Goal: Task Accomplishment & Management: Manage account settings

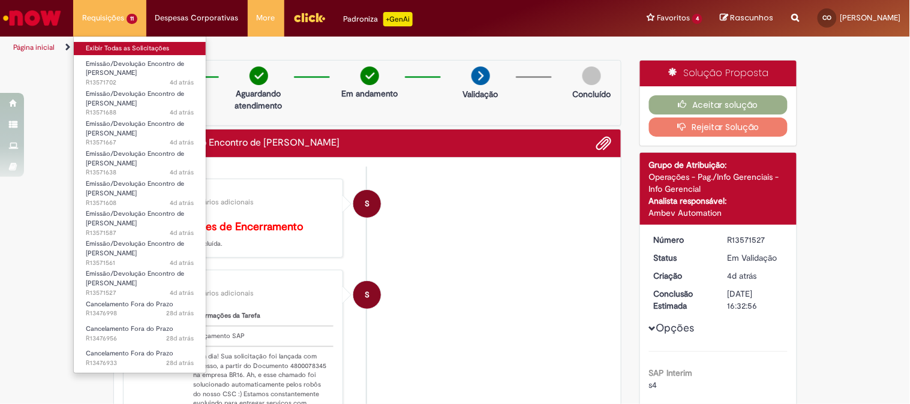
click at [106, 44] on link "Exibir Todas as Solicitações" at bounding box center [140, 48] width 132 height 13
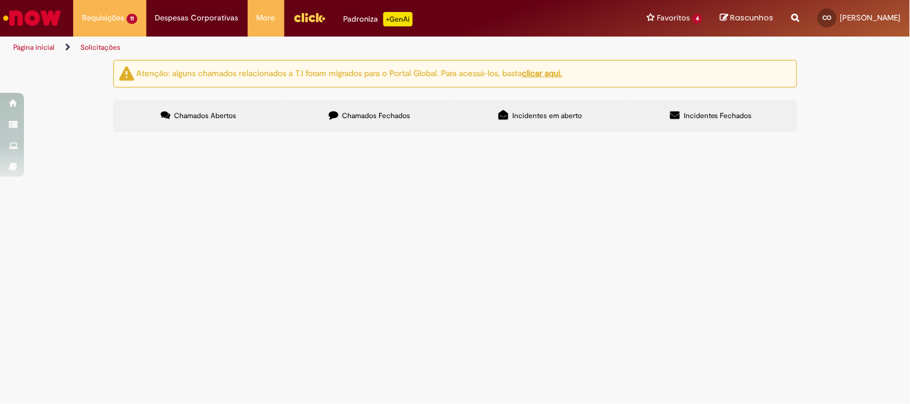
scroll to position [133, 0]
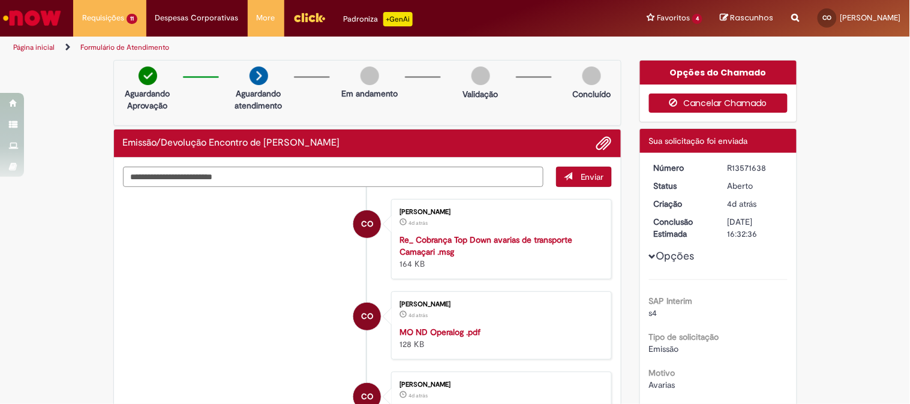
click at [708, 106] on button "Cancelar Chamado" at bounding box center [718, 103] width 139 height 19
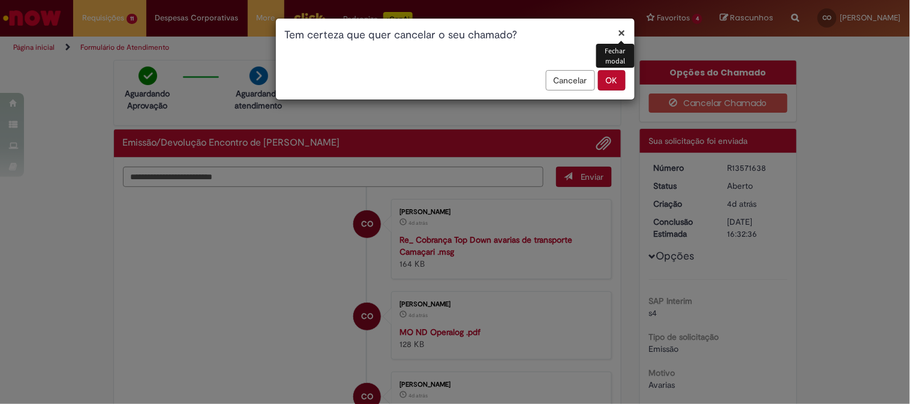
click at [615, 76] on button "OK" at bounding box center [612, 80] width 28 height 20
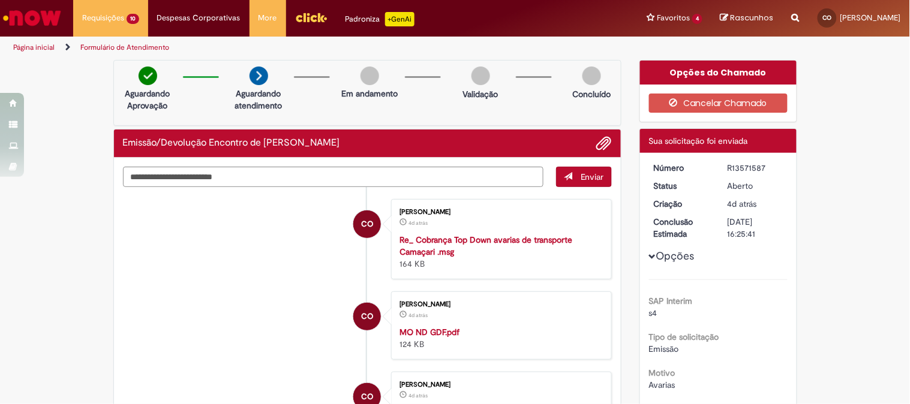
scroll to position [266, 0]
